Goal: Information Seeking & Learning: Learn about a topic

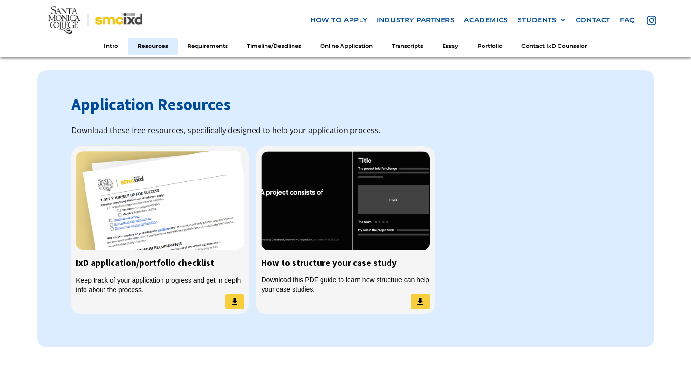
scroll to position [732, 0]
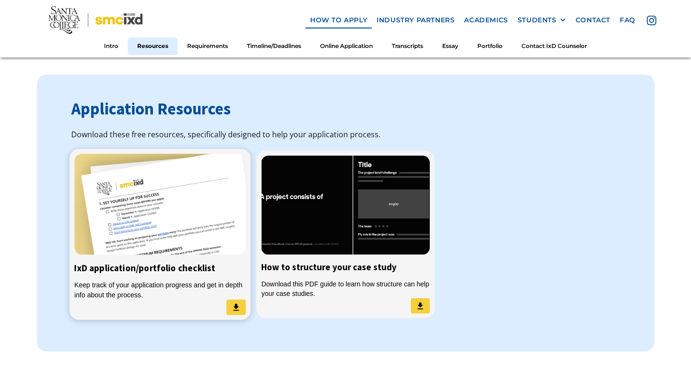
click at [171, 252] on link "IxD application/portfolio checklist Keep track of your application progress and…" at bounding box center [160, 234] width 181 height 171
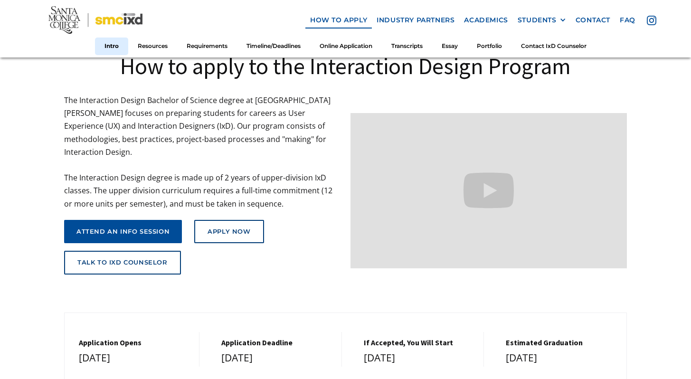
scroll to position [64, 0]
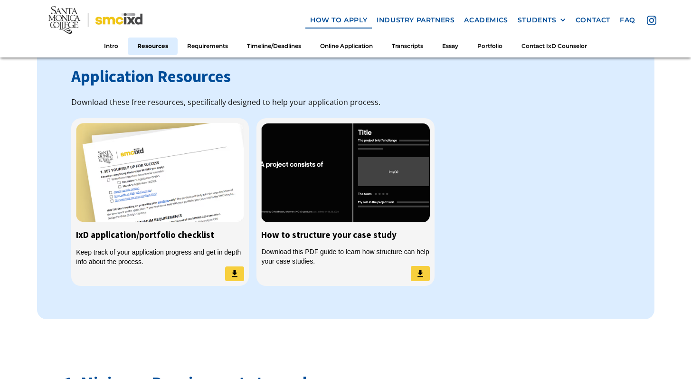
scroll to position [763, 0]
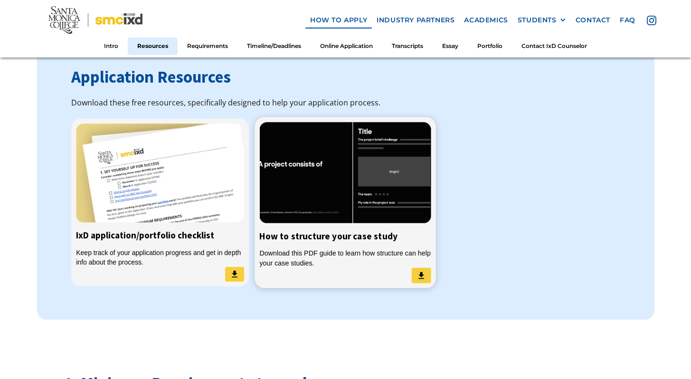
click at [302, 239] on link "How to structure your case study Download this PDF guide to learn how structure…" at bounding box center [345, 202] width 181 height 171
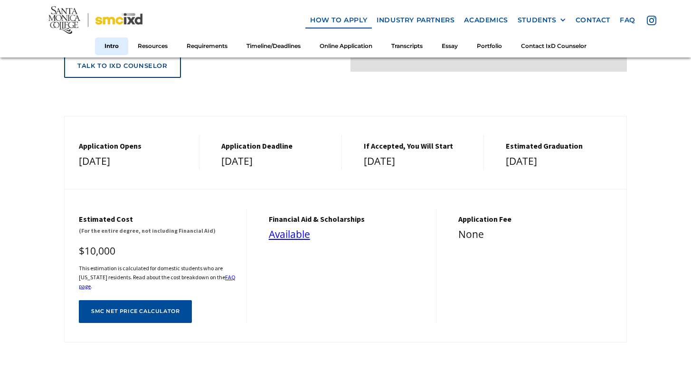
scroll to position [0, 0]
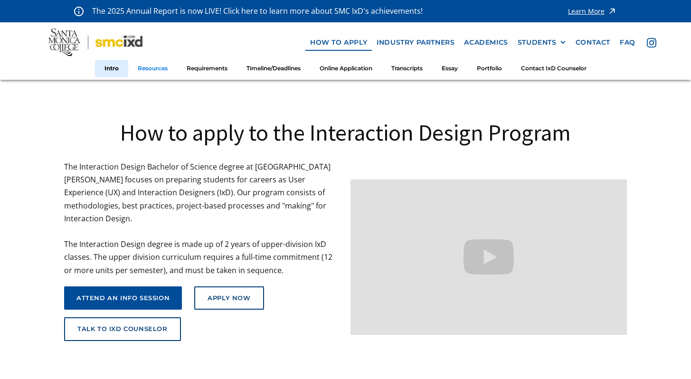
click at [146, 70] on link "Resources" at bounding box center [152, 69] width 49 height 18
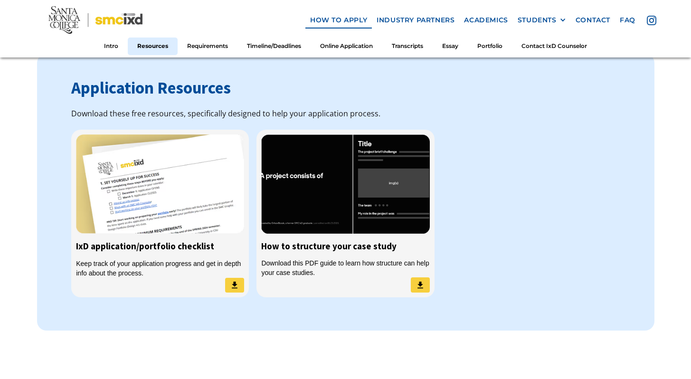
scroll to position [753, 0]
click at [635, 19] on link "faq" at bounding box center [627, 20] width 25 height 18
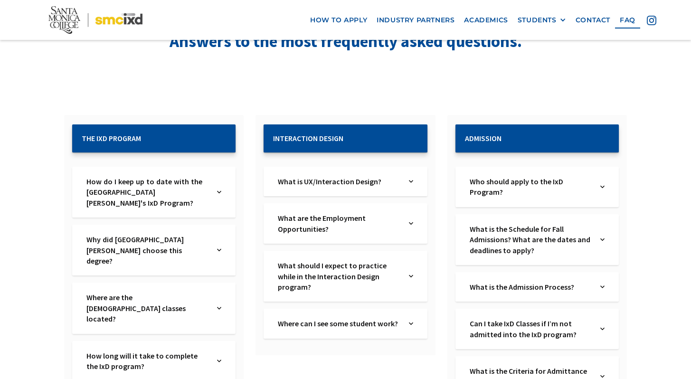
scroll to position [115, 0]
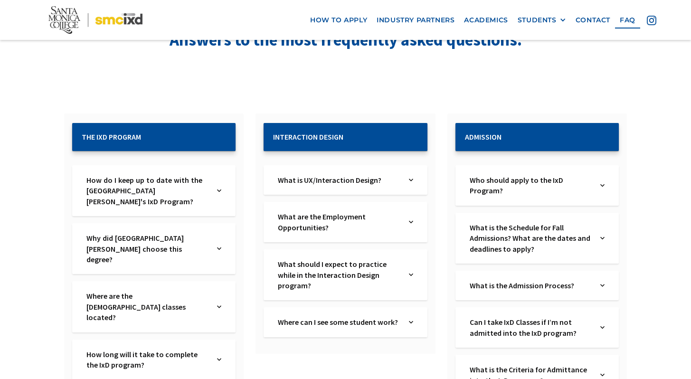
click at [215, 193] on div "How do I keep up to date with the [GEOGRAPHIC_DATA][PERSON_NAME]'s IxD Program?…" at bounding box center [153, 190] width 163 height 51
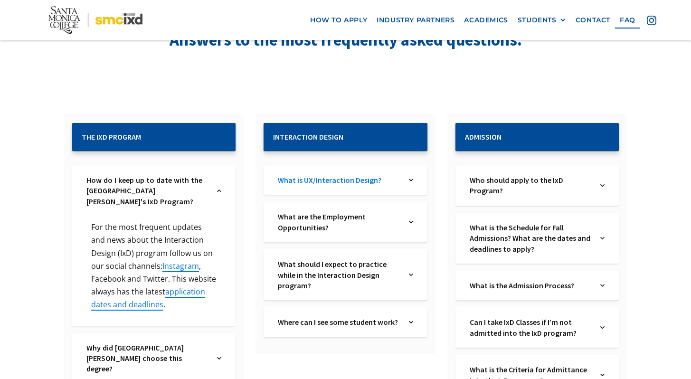
click at [350, 183] on link "What is UX/Interaction Design?" at bounding box center [339, 180] width 122 height 10
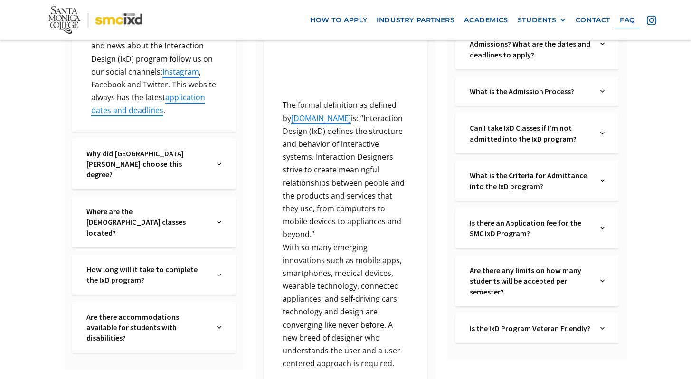
scroll to position [310, 0]
click at [199, 263] on link "How long will it take to complete the IxD program?" at bounding box center [147, 273] width 122 height 21
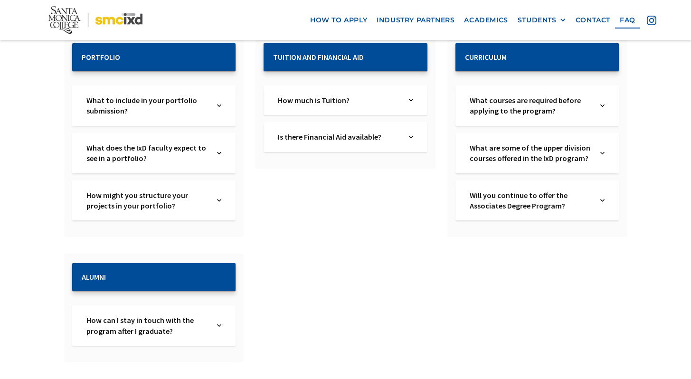
scroll to position [1060, 0]
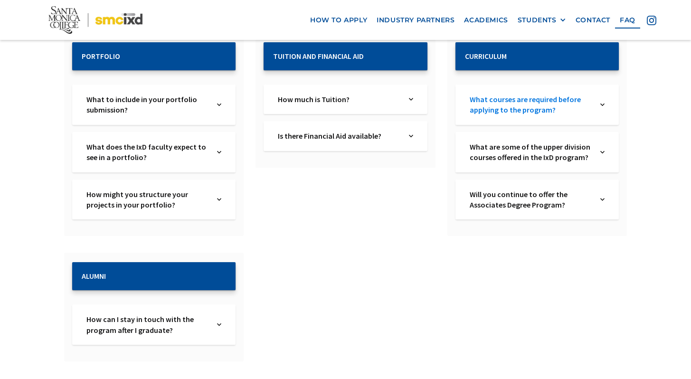
click at [563, 94] on link "What courses are required before applying to the program?" at bounding box center [530, 104] width 122 height 21
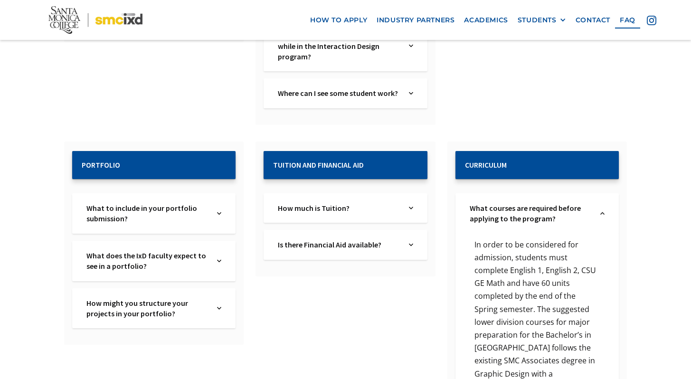
scroll to position [1241, 0]
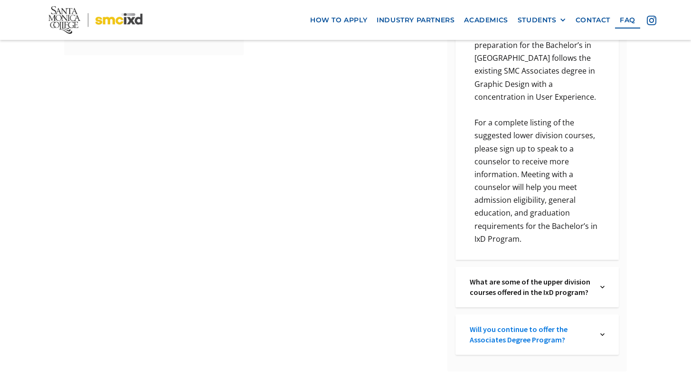
click at [479, 324] on link "Will you continue to offer the Associates Degree Program?" at bounding box center [530, 334] width 122 height 21
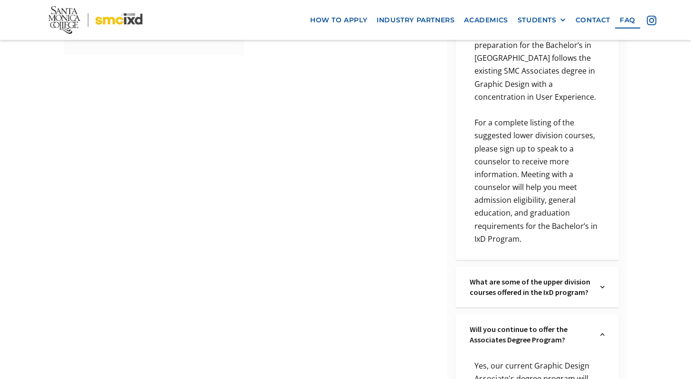
scroll to position [1340, 0]
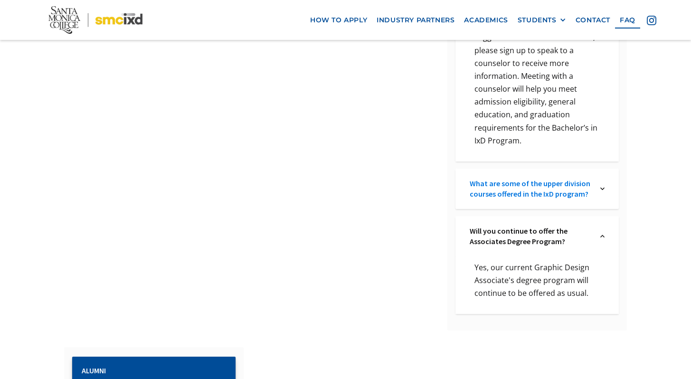
click at [496, 183] on link "What are some of the upper division courses offered in the IxD program?" at bounding box center [530, 188] width 122 height 21
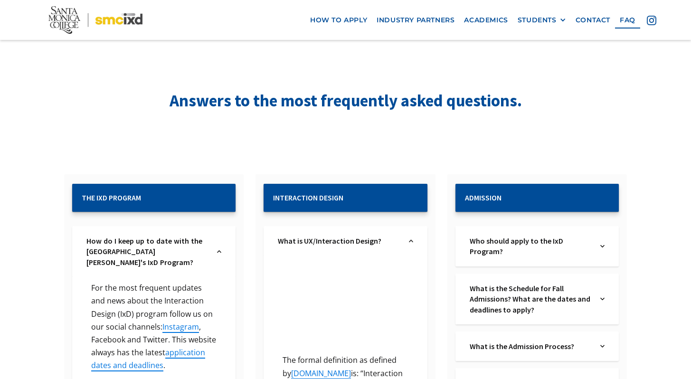
scroll to position [55, 0]
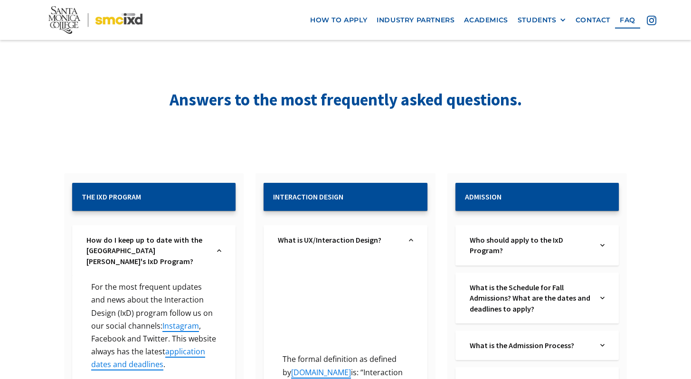
click at [496, 230] on div "Who should apply to the IxD Program? Text Link" at bounding box center [536, 245] width 163 height 40
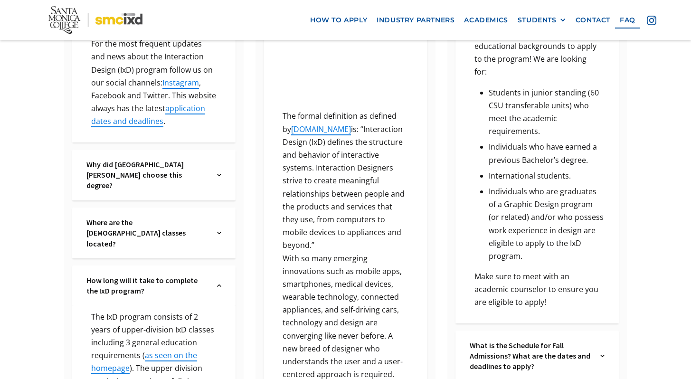
scroll to position [0, 0]
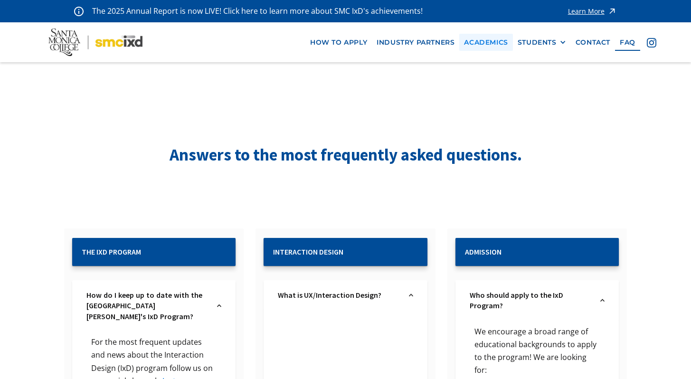
click at [487, 44] on link "Academics" at bounding box center [485, 43] width 53 height 18
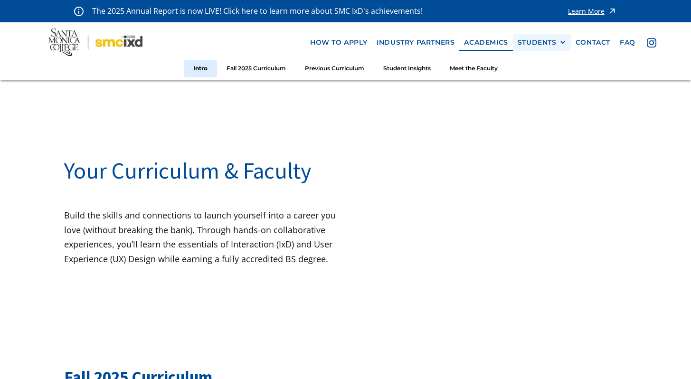
click at [548, 43] on div "STUDENTS" at bounding box center [536, 42] width 39 height 8
click at [550, 60] on link "GRAD SHOW 2023" at bounding box center [559, 60] width 85 height 18
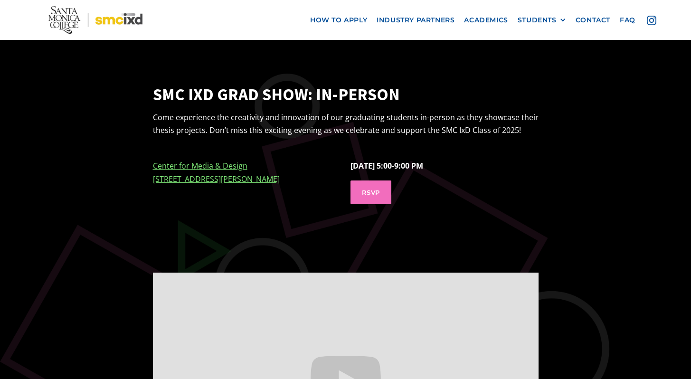
scroll to position [648, 0]
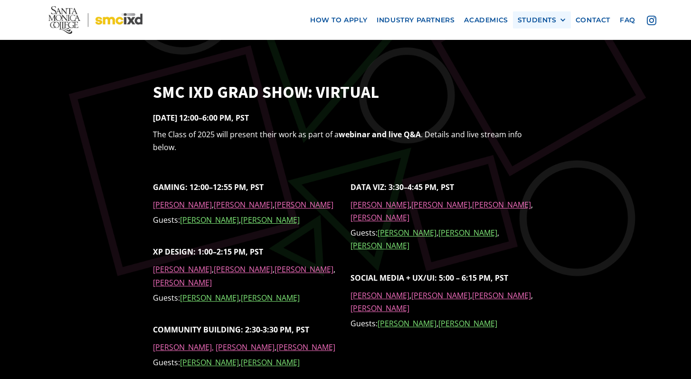
click at [543, 22] on div "STUDENTS" at bounding box center [536, 20] width 39 height 8
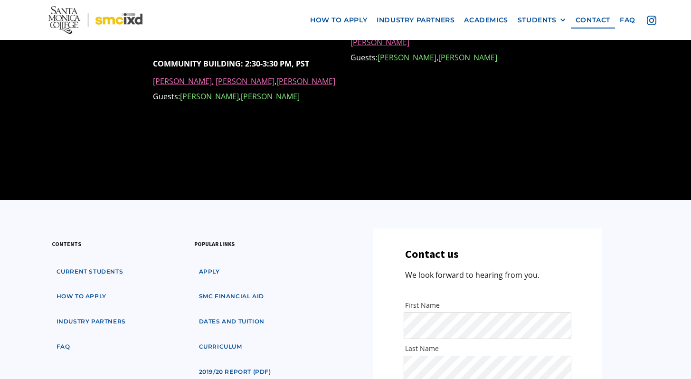
scroll to position [1100, 0]
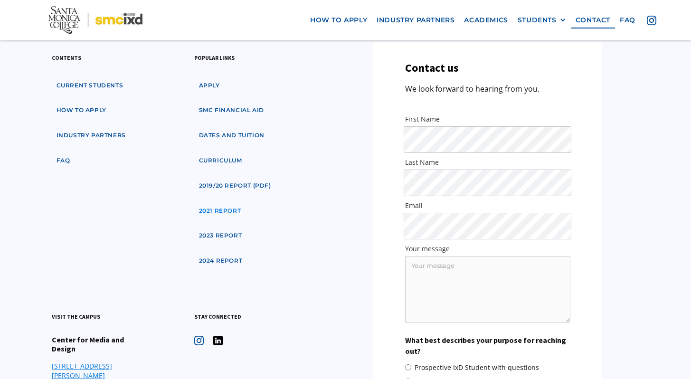
click at [213, 202] on link "2021 Report" at bounding box center [220, 211] width 52 height 18
click at [208, 227] on link "2023 Report" at bounding box center [220, 236] width 53 height 18
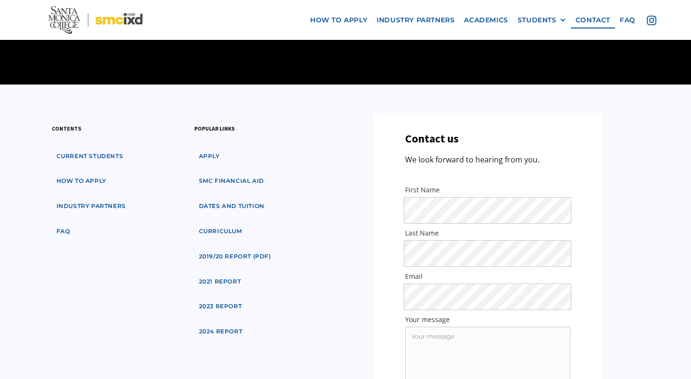
scroll to position [1025, 0]
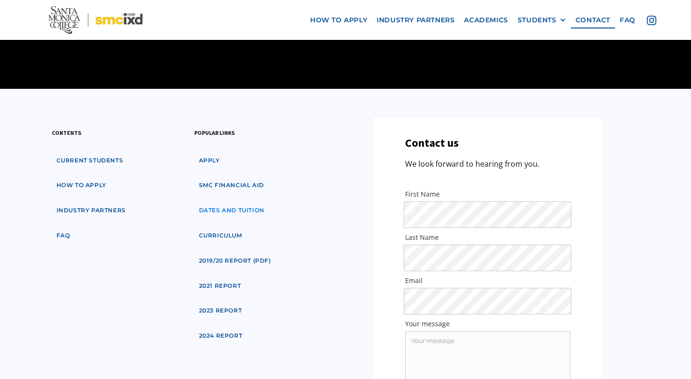
click at [245, 202] on link "dates and tuition" at bounding box center [231, 211] width 75 height 18
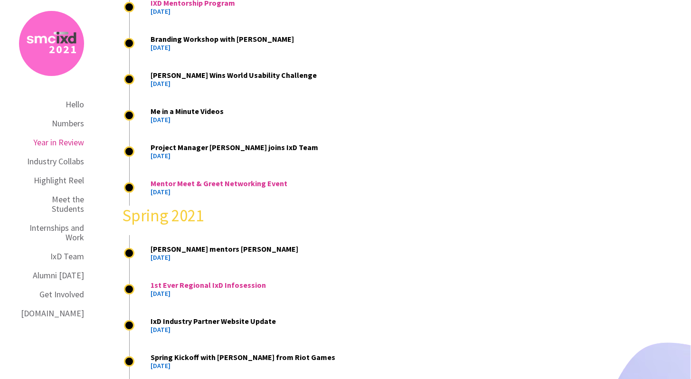
scroll to position [2338, 0]
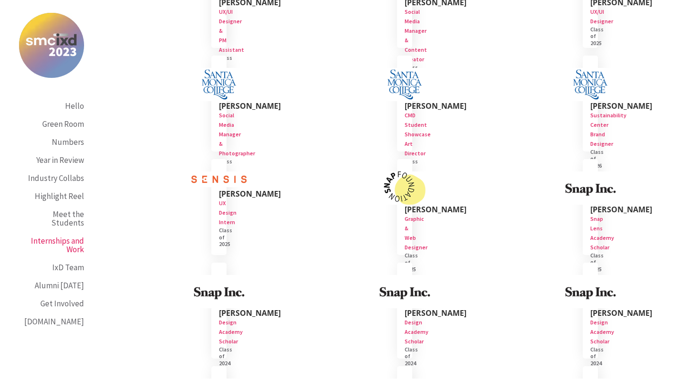
scroll to position [7063, 0]
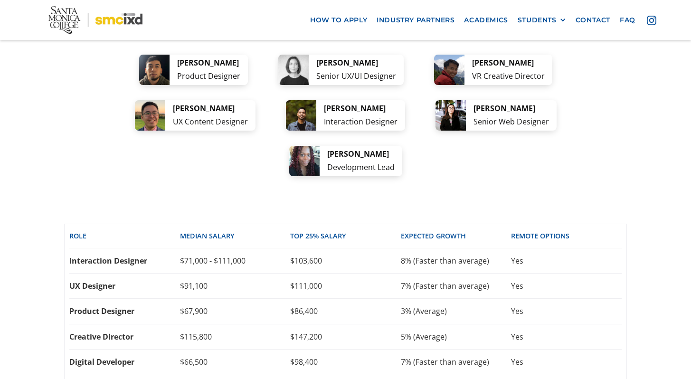
scroll to position [1962, 0]
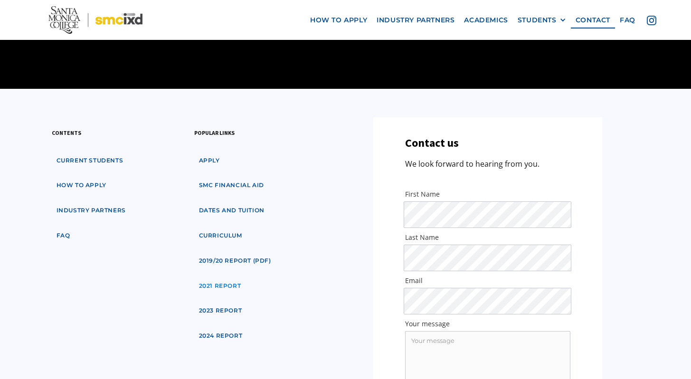
click at [223, 277] on link "2021 Report" at bounding box center [220, 286] width 52 height 18
click at [225, 302] on link "2023 Report" at bounding box center [220, 311] width 53 height 18
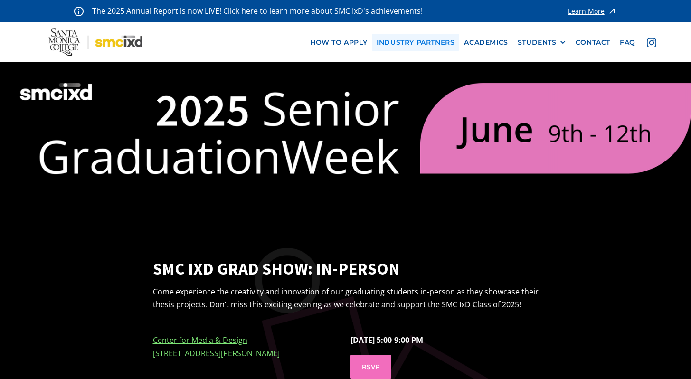
click at [421, 39] on link "industry partners" at bounding box center [415, 43] width 87 height 18
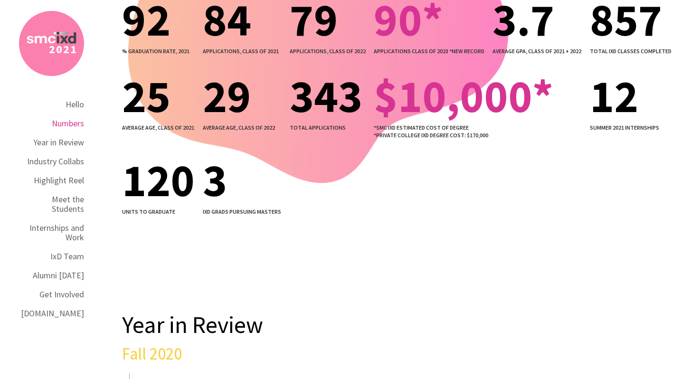
scroll to position [1474, 0]
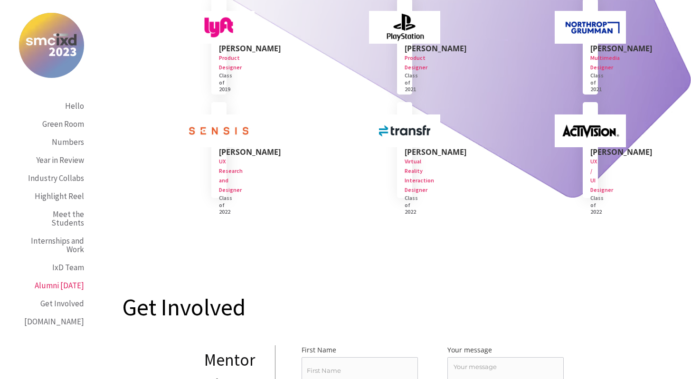
scroll to position [9505, 0]
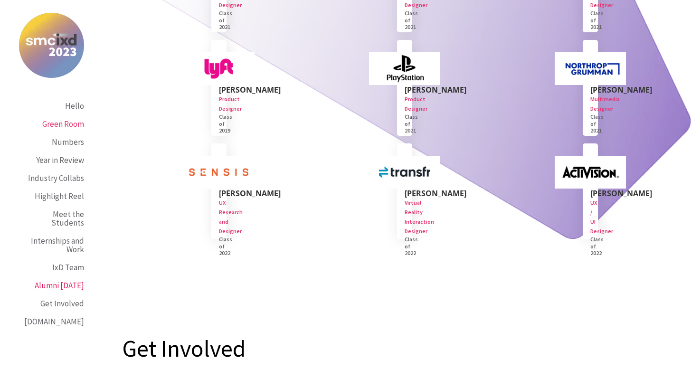
click at [70, 132] on link "Green Room" at bounding box center [63, 124] width 42 height 18
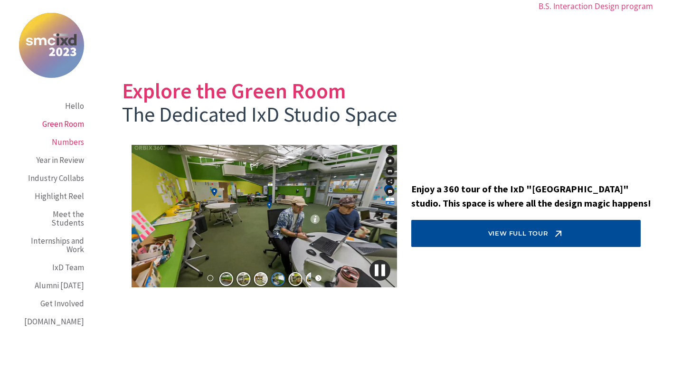
click at [68, 144] on div "Numbers" at bounding box center [68, 142] width 32 height 9
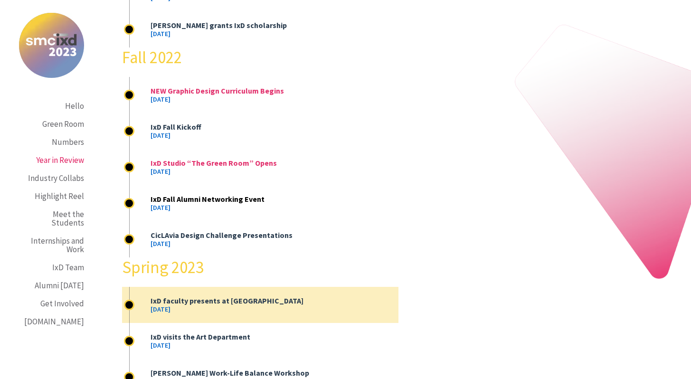
scroll to position [2180, 0]
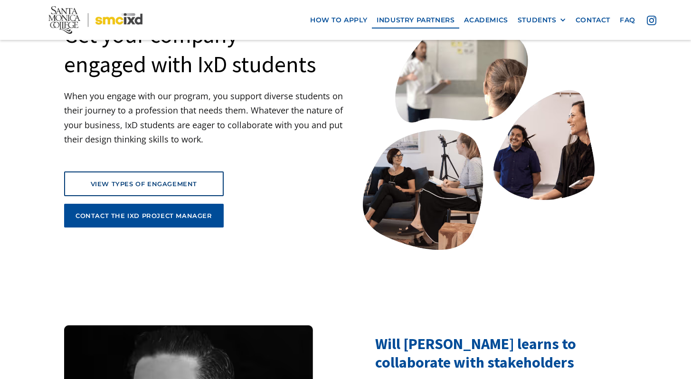
scroll to position [114, 0]
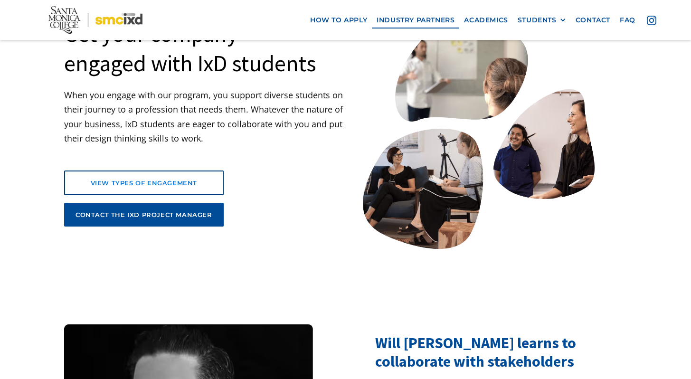
click at [183, 181] on div "view types of engagement" at bounding box center [143, 182] width 135 height 9
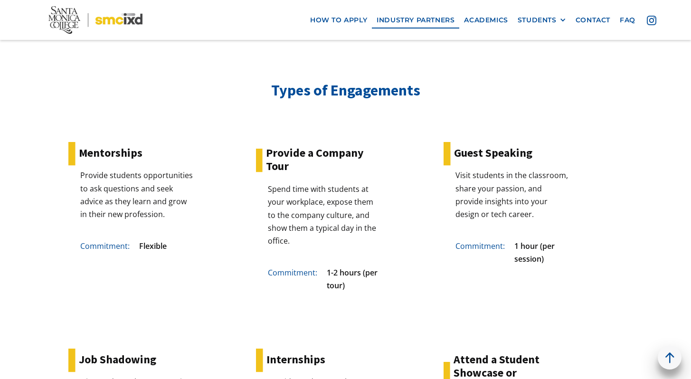
scroll to position [1980, 0]
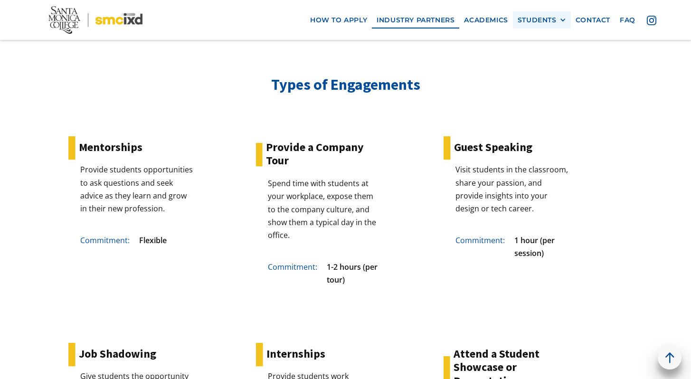
click at [544, 21] on div "STUDENTS" at bounding box center [536, 20] width 39 height 8
click at [544, 35] on link "GRAD SHOW 2025" at bounding box center [559, 37] width 85 height 18
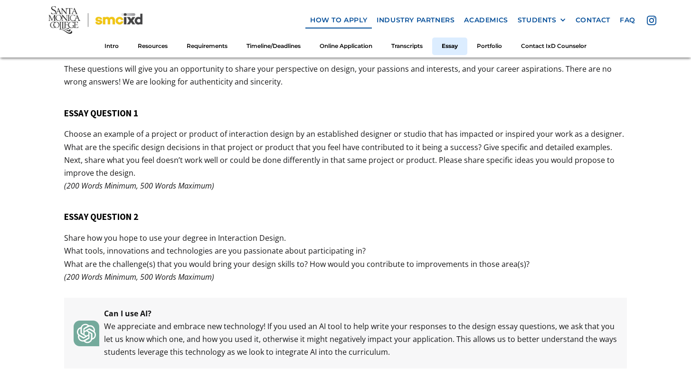
scroll to position [3596, 0]
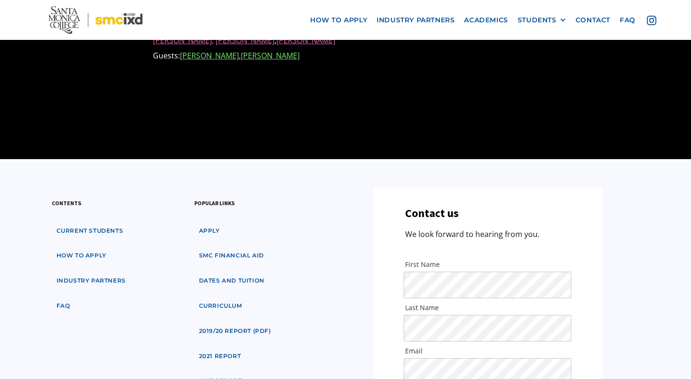
scroll to position [1128, 0]
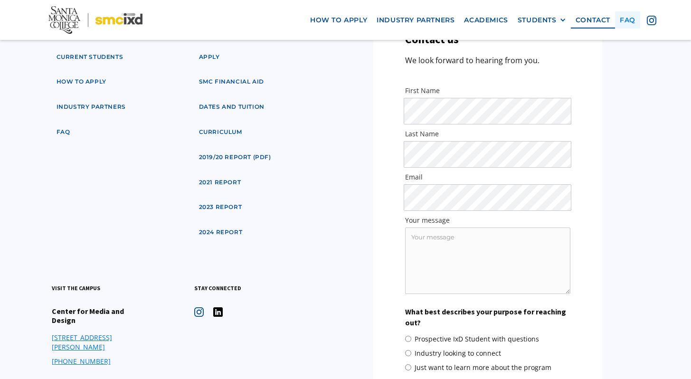
click at [623, 21] on link "faq" at bounding box center [627, 20] width 25 height 18
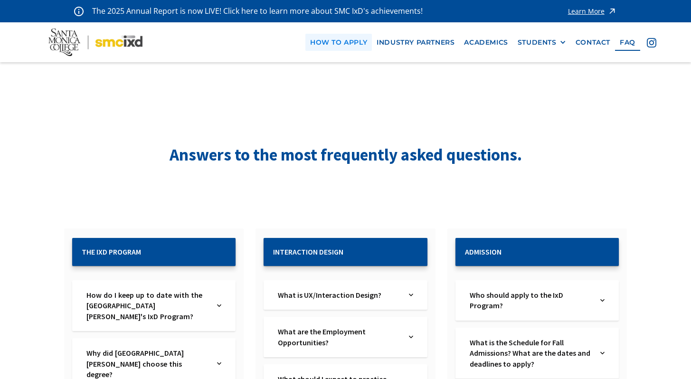
click at [359, 42] on link "how to apply" at bounding box center [338, 43] width 66 height 18
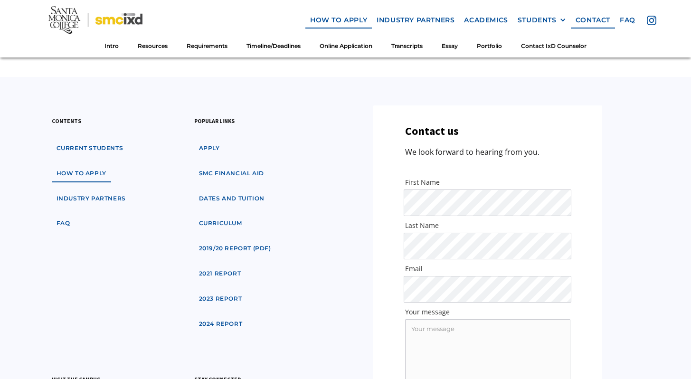
scroll to position [5752, 0]
